Goal: Transaction & Acquisition: Purchase product/service

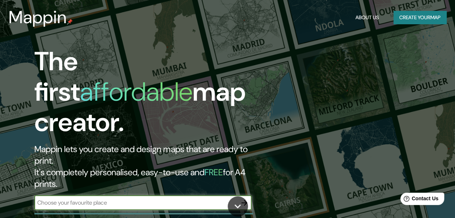
click at [95, 198] on input "text" at bounding box center [135, 202] width 203 height 8
type input "la serena [GEOGRAPHIC_DATA]"
click at [246, 198] on icon "button" at bounding box center [244, 202] width 9 height 9
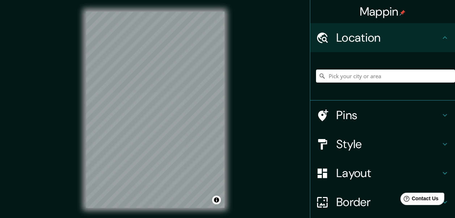
click at [100, 218] on html "Mappin Location Pins Style Layout Border Choose a border. Hint : you can make l…" at bounding box center [227, 109] width 455 height 218
click at [339, 76] on input "Pick your city or area" at bounding box center [385, 75] width 139 height 13
click at [159, 218] on html "Mappin Location Pins Style Layout Border Choose a border. Hint : you can make l…" at bounding box center [227, 109] width 455 height 218
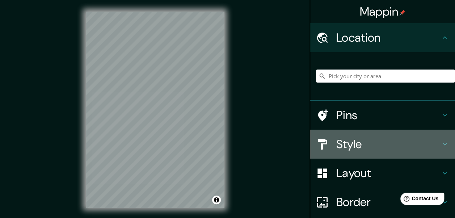
click at [441, 145] on icon at bounding box center [444, 144] width 9 height 9
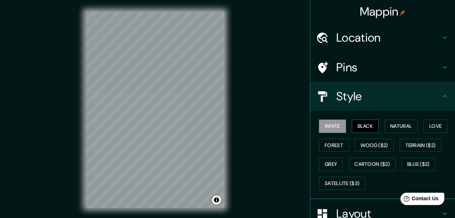
click at [365, 127] on button "Black" at bounding box center [365, 125] width 27 height 13
click at [393, 127] on button "Natural" at bounding box center [400, 125] width 33 height 13
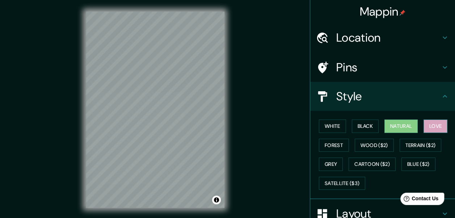
click at [436, 125] on button "Love" at bounding box center [435, 125] width 24 height 13
click at [329, 142] on button "Forest" at bounding box center [334, 145] width 30 height 13
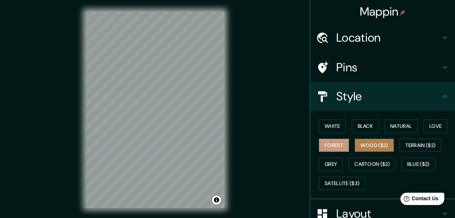
click at [363, 144] on button "Wood ($2)" at bounding box center [374, 145] width 39 height 13
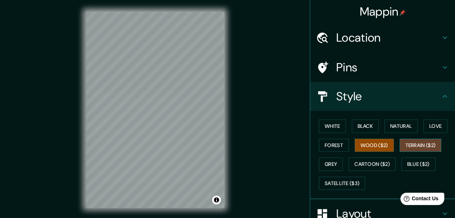
click at [417, 145] on button "Terrain ($2)" at bounding box center [421, 145] width 42 height 13
click at [322, 165] on button "Grey" at bounding box center [331, 163] width 24 height 13
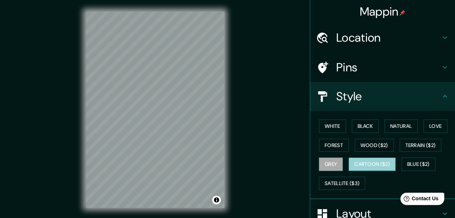
click at [363, 165] on button "Cartoon ($2)" at bounding box center [372, 163] width 47 height 13
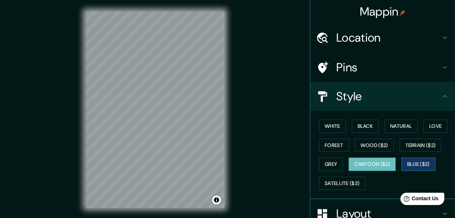
click at [414, 165] on button "Blue ($2)" at bounding box center [418, 163] width 34 height 13
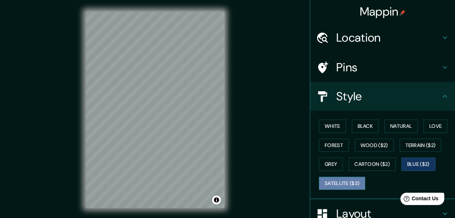
click at [335, 183] on button "Satellite ($3)" at bounding box center [342, 183] width 46 height 13
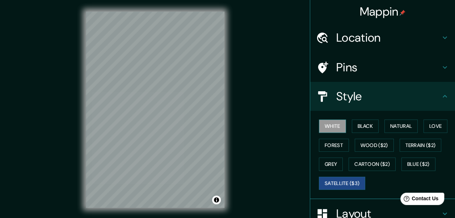
click at [333, 126] on button "White" at bounding box center [332, 125] width 27 height 13
click at [368, 124] on button "Black" at bounding box center [365, 125] width 27 height 13
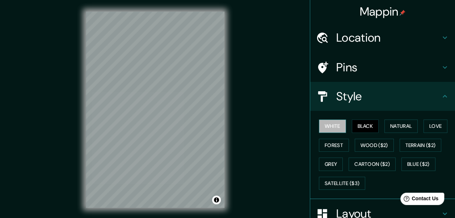
click at [336, 126] on button "White" at bounding box center [332, 125] width 27 height 13
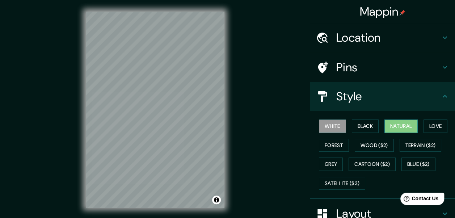
click at [404, 124] on button "Natural" at bounding box center [400, 125] width 33 height 13
click at [432, 122] on button "Love" at bounding box center [435, 125] width 24 height 13
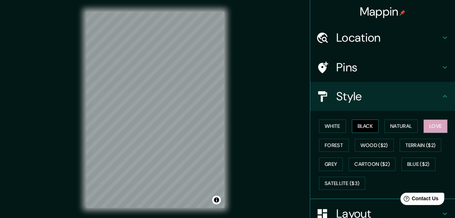
click at [354, 127] on button "Black" at bounding box center [365, 125] width 27 height 13
click at [319, 128] on button "White" at bounding box center [332, 125] width 27 height 13
